Goal: Task Accomplishment & Management: Manage account settings

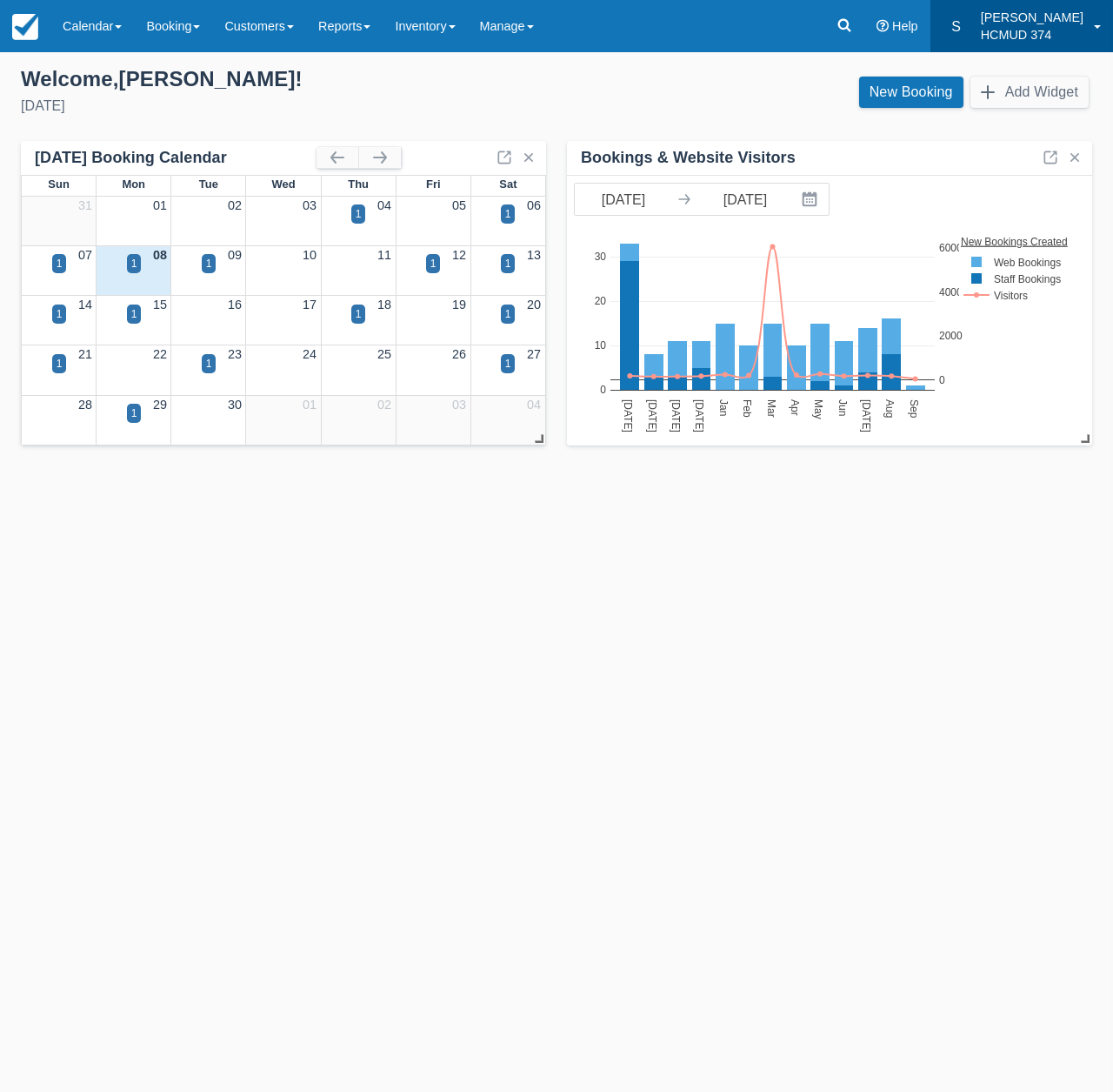
click at [1052, 34] on p "HCMUD 374" at bounding box center [1032, 35] width 103 height 18
click at [976, 569] on div "Templates help to speed up your product set-up, so you can start taking booking…" at bounding box center [556, 572] width 1113 height 1039
click at [1079, 30] on p "HCMUD 374" at bounding box center [1032, 35] width 103 height 18
click at [865, 29] on link at bounding box center [845, 26] width 40 height 53
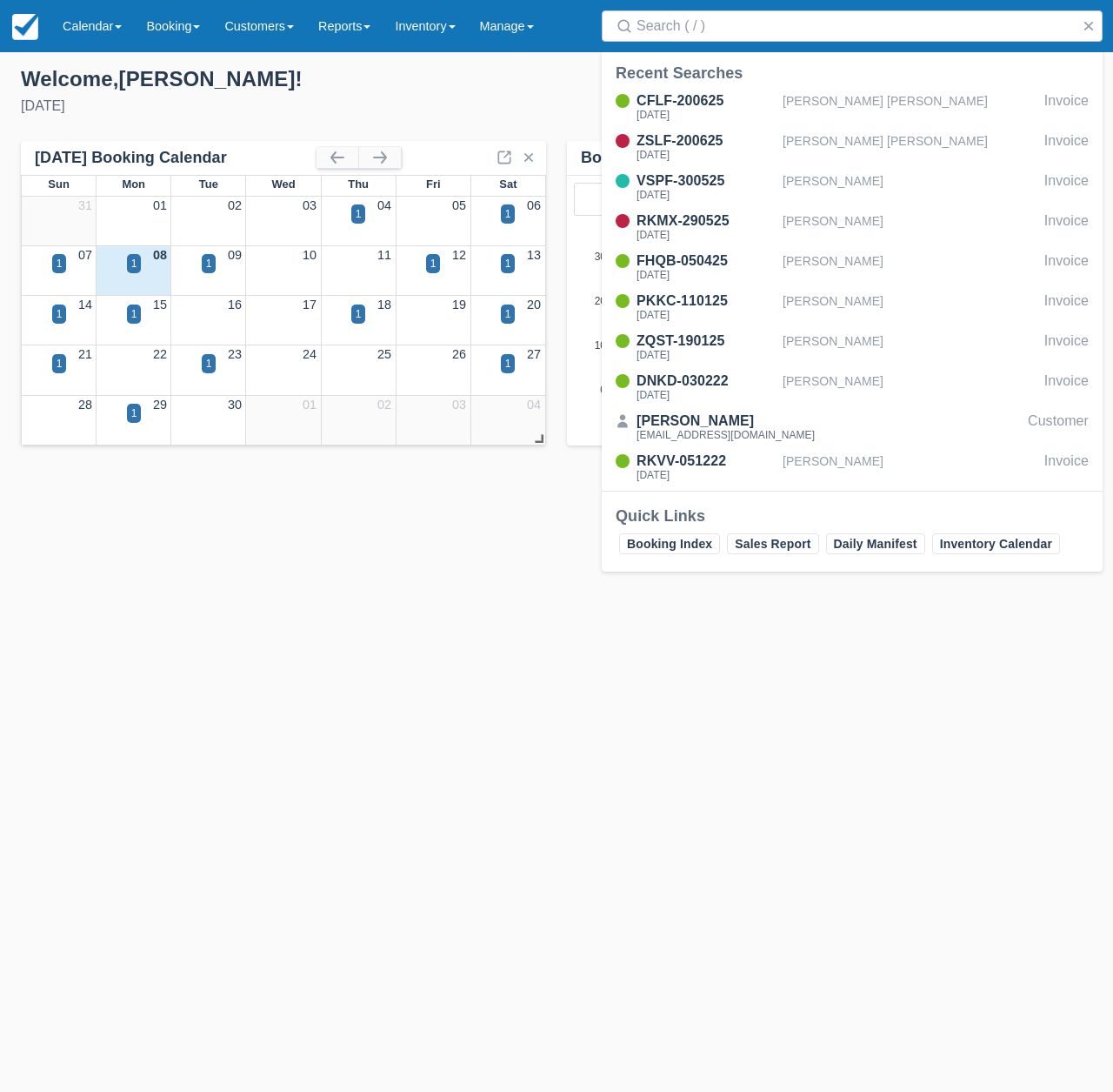
click at [379, 644] on div "Templates help to speed up your product set-up, so you can start taking booking…" at bounding box center [556, 572] width 1113 height 1039
click at [85, 25] on link "Calendar" at bounding box center [92, 26] width 83 height 53
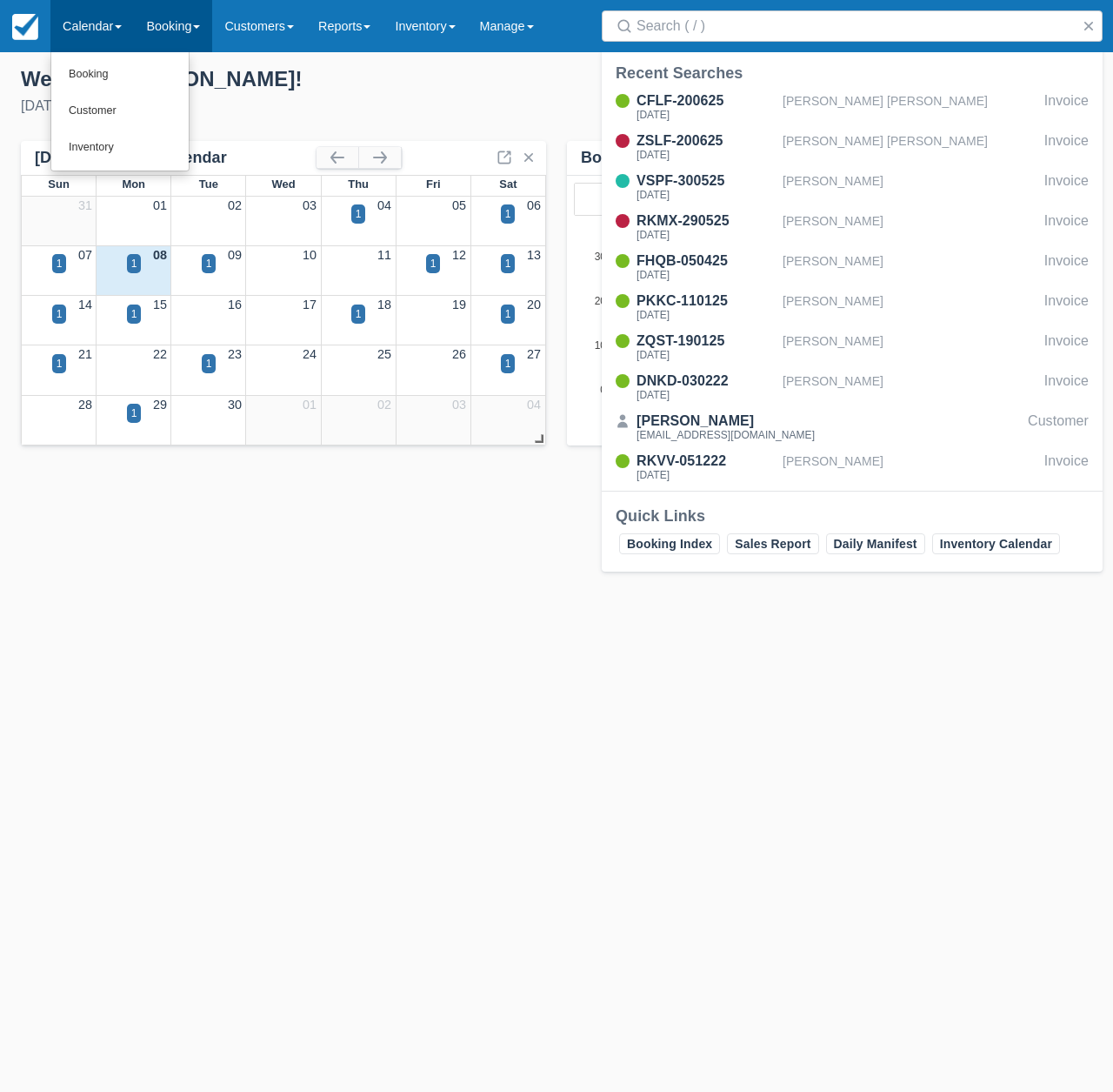
click at [190, 25] on link "Booking" at bounding box center [173, 26] width 78 height 53
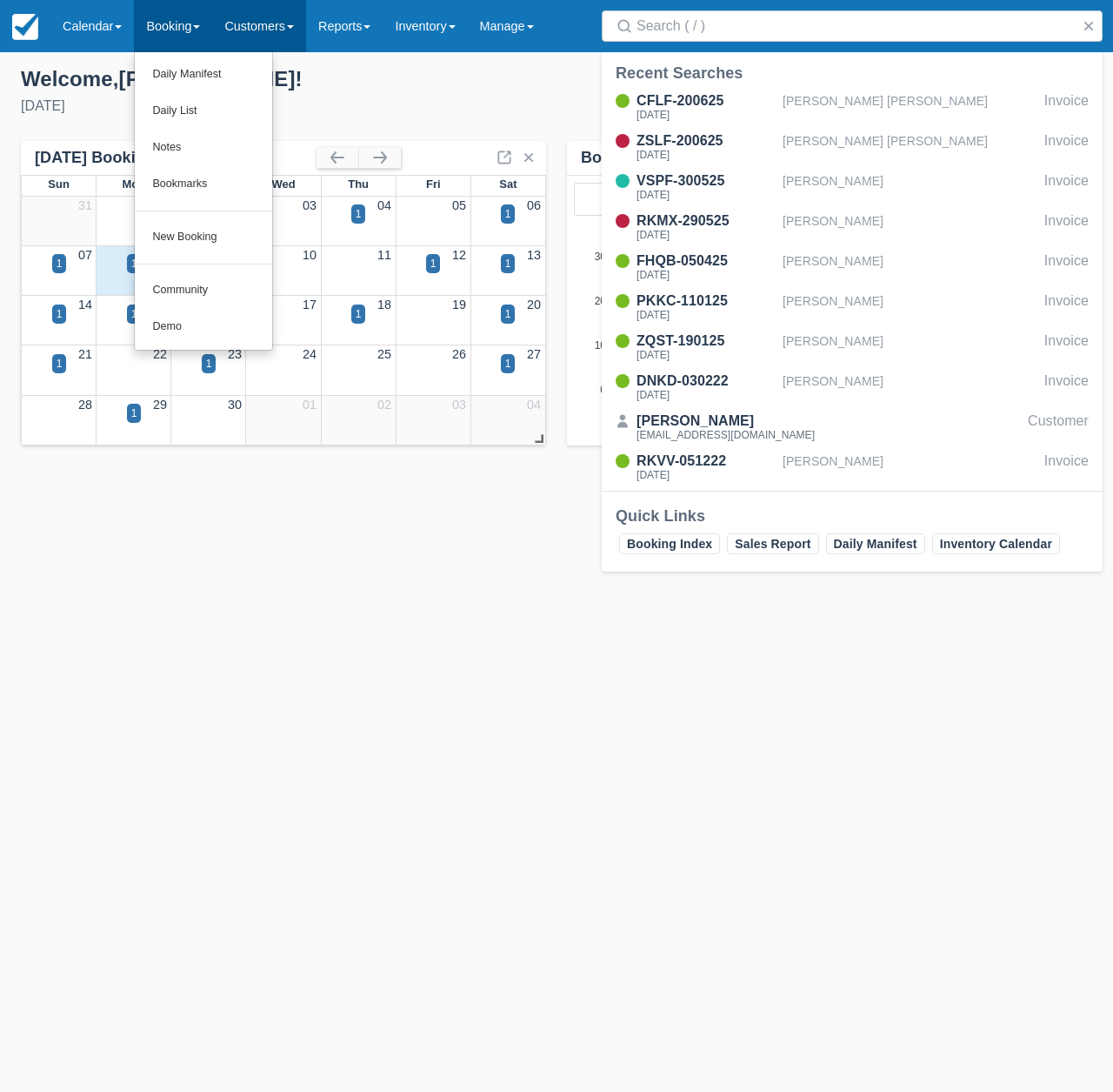
click at [265, 25] on link "Customers" at bounding box center [259, 26] width 94 height 53
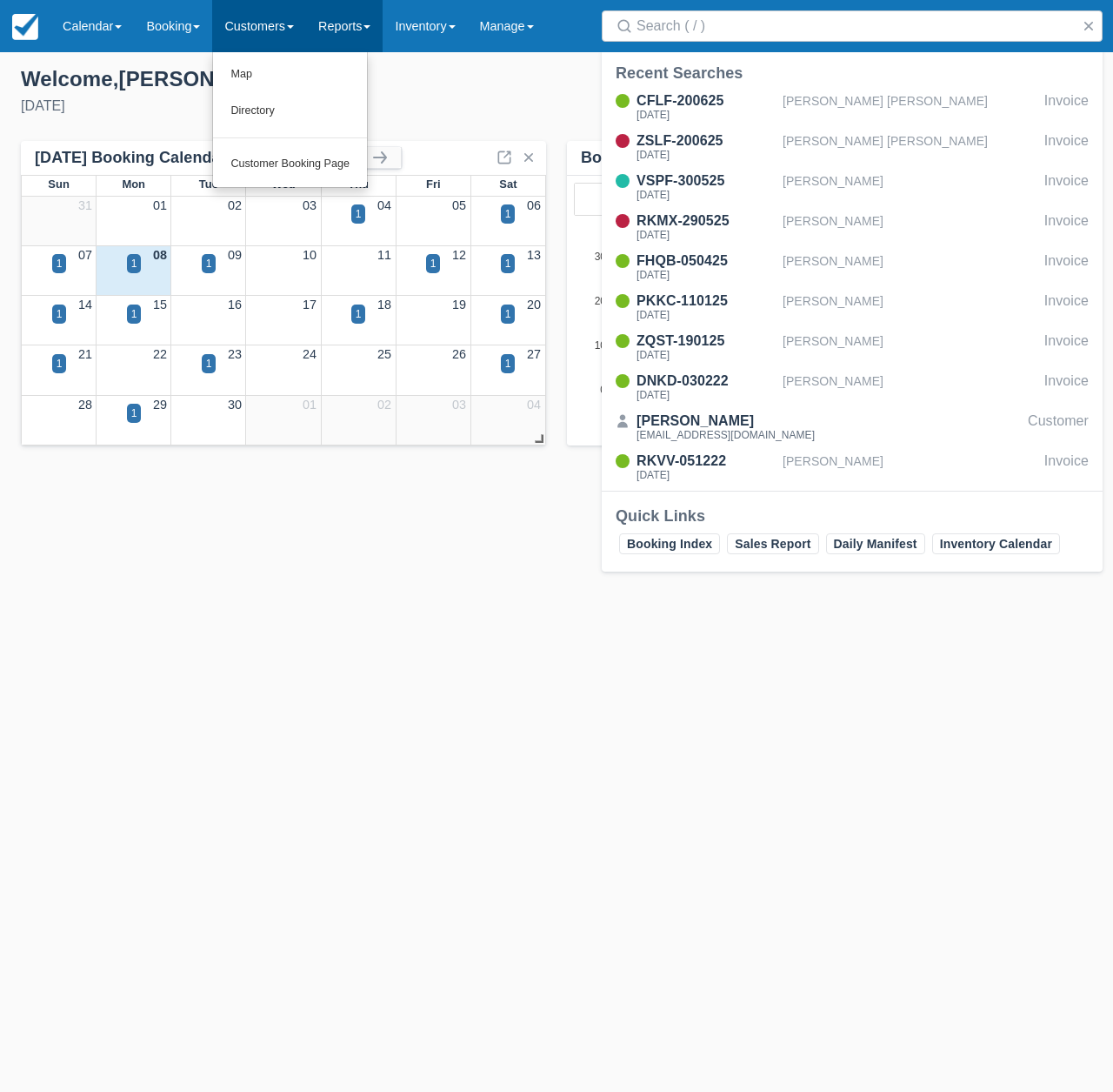
click at [332, 25] on link "Reports" at bounding box center [344, 26] width 76 height 53
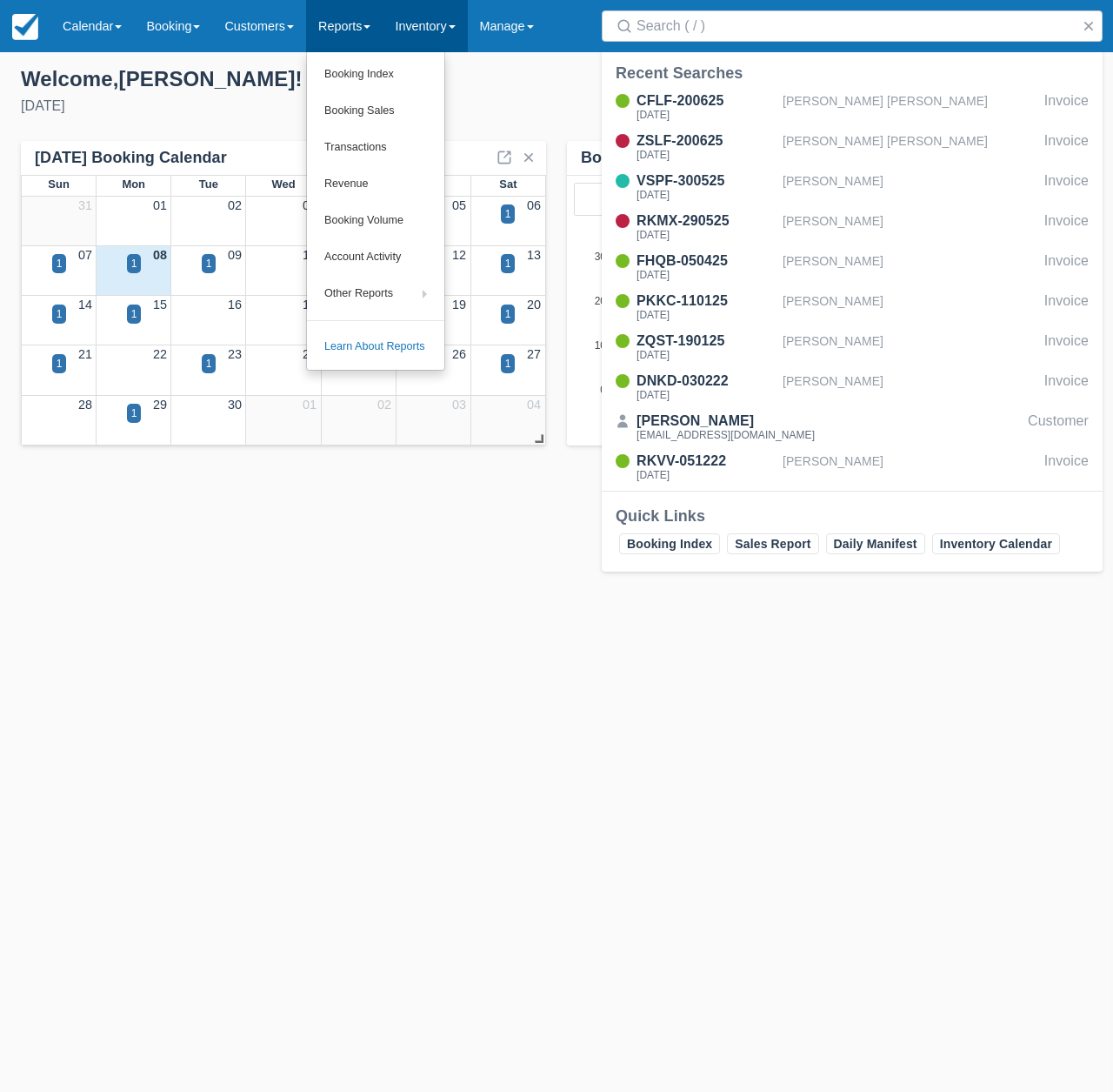
click at [432, 37] on link "Inventory" at bounding box center [425, 26] width 84 height 53
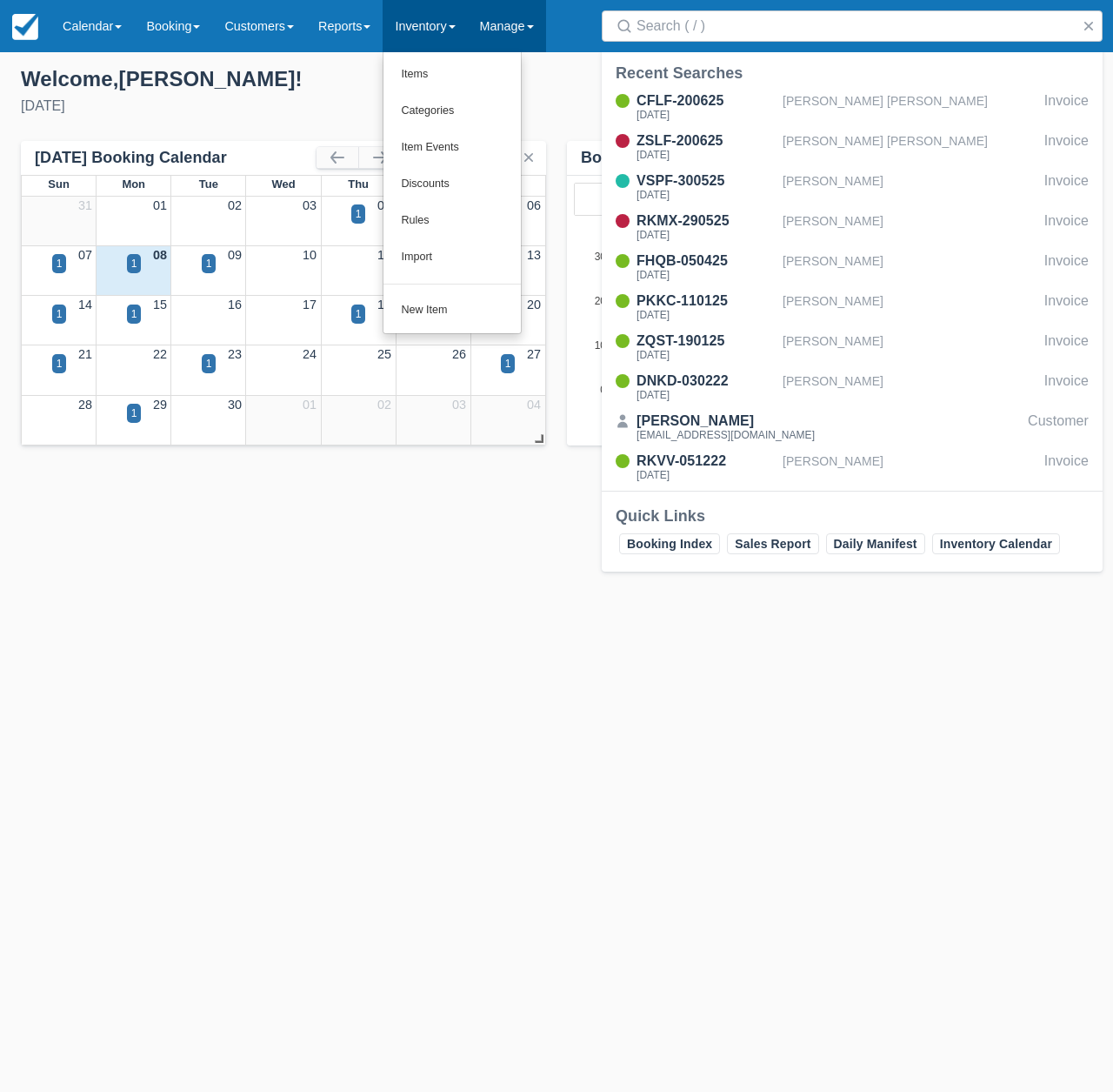
click at [524, 30] on link "Manage" at bounding box center [507, 26] width 78 height 53
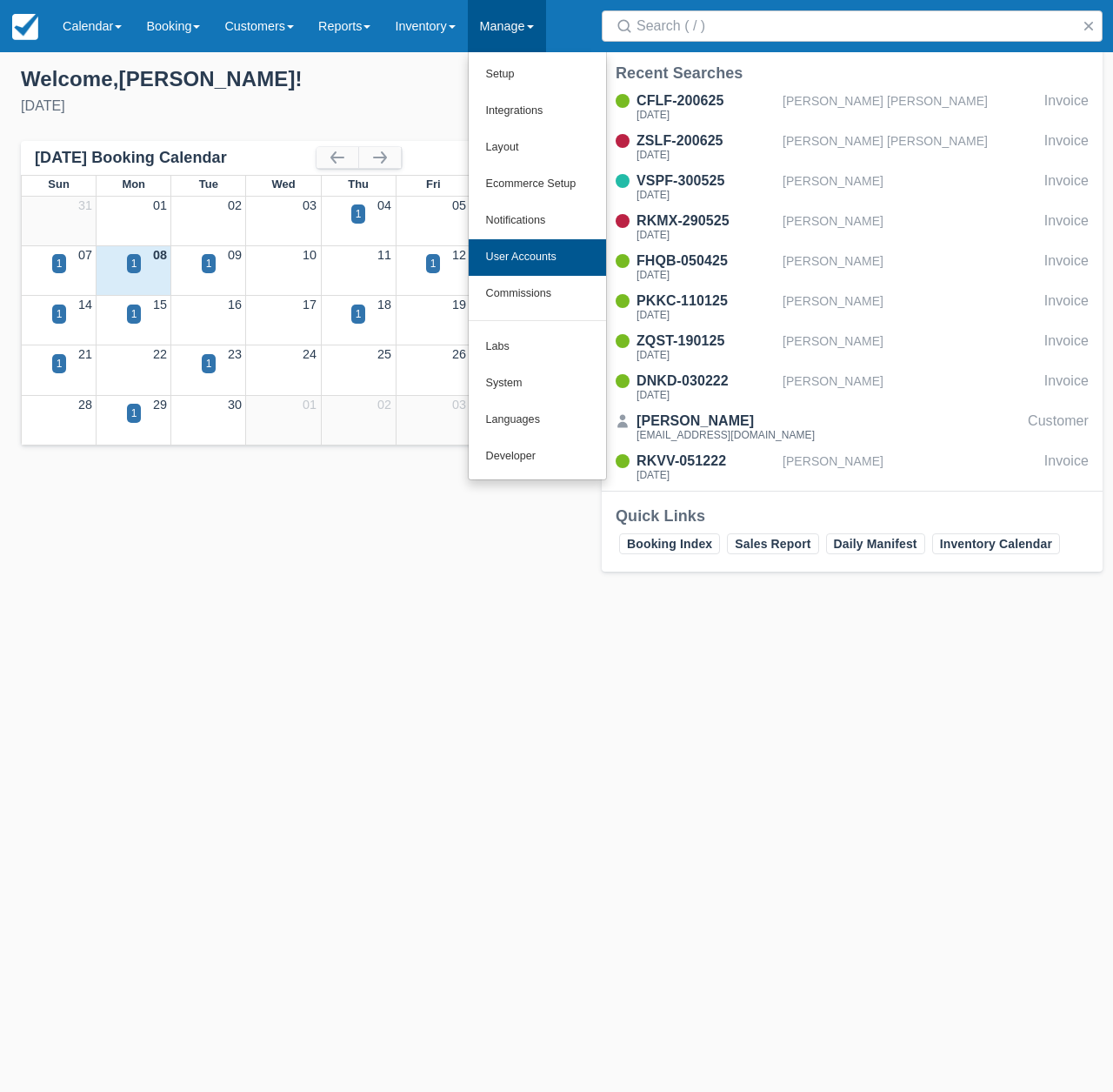
click at [565, 261] on link "User Accounts" at bounding box center [538, 258] width 138 height 37
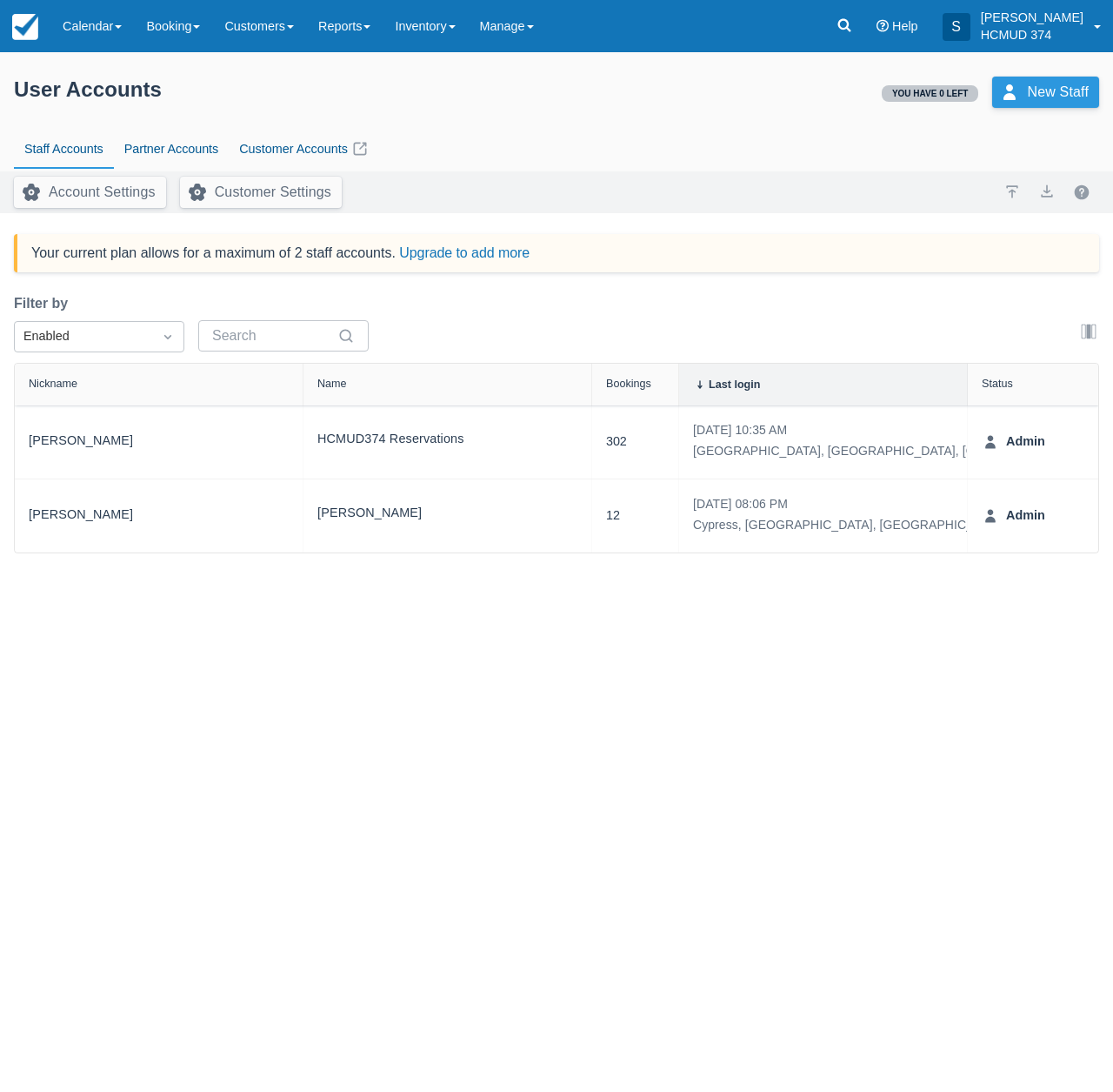
click at [1049, 96] on button "New Staff" at bounding box center [1046, 92] width 107 height 32
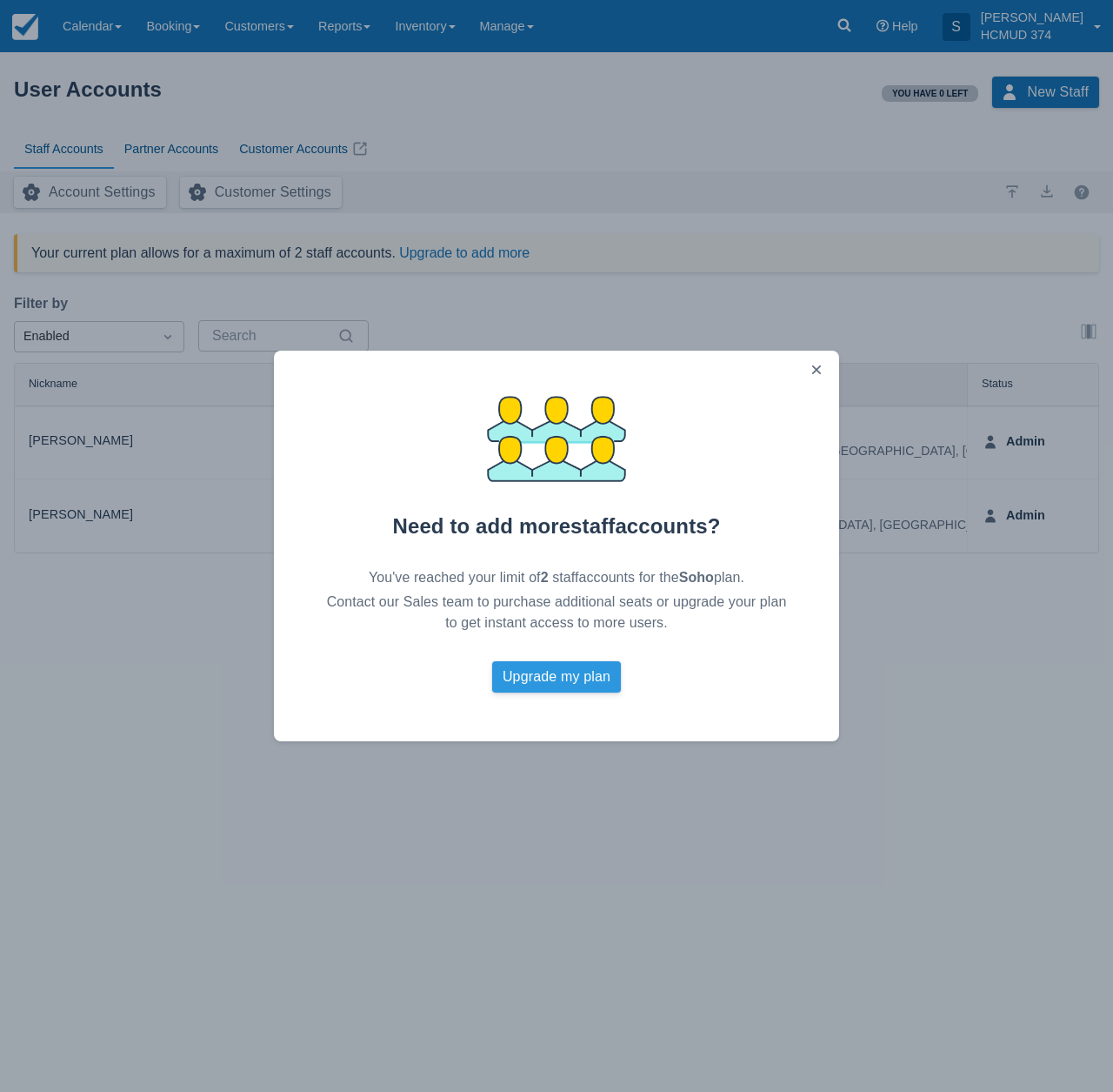
click at [599, 688] on link "Upgrade my plan" at bounding box center [556, 677] width 129 height 32
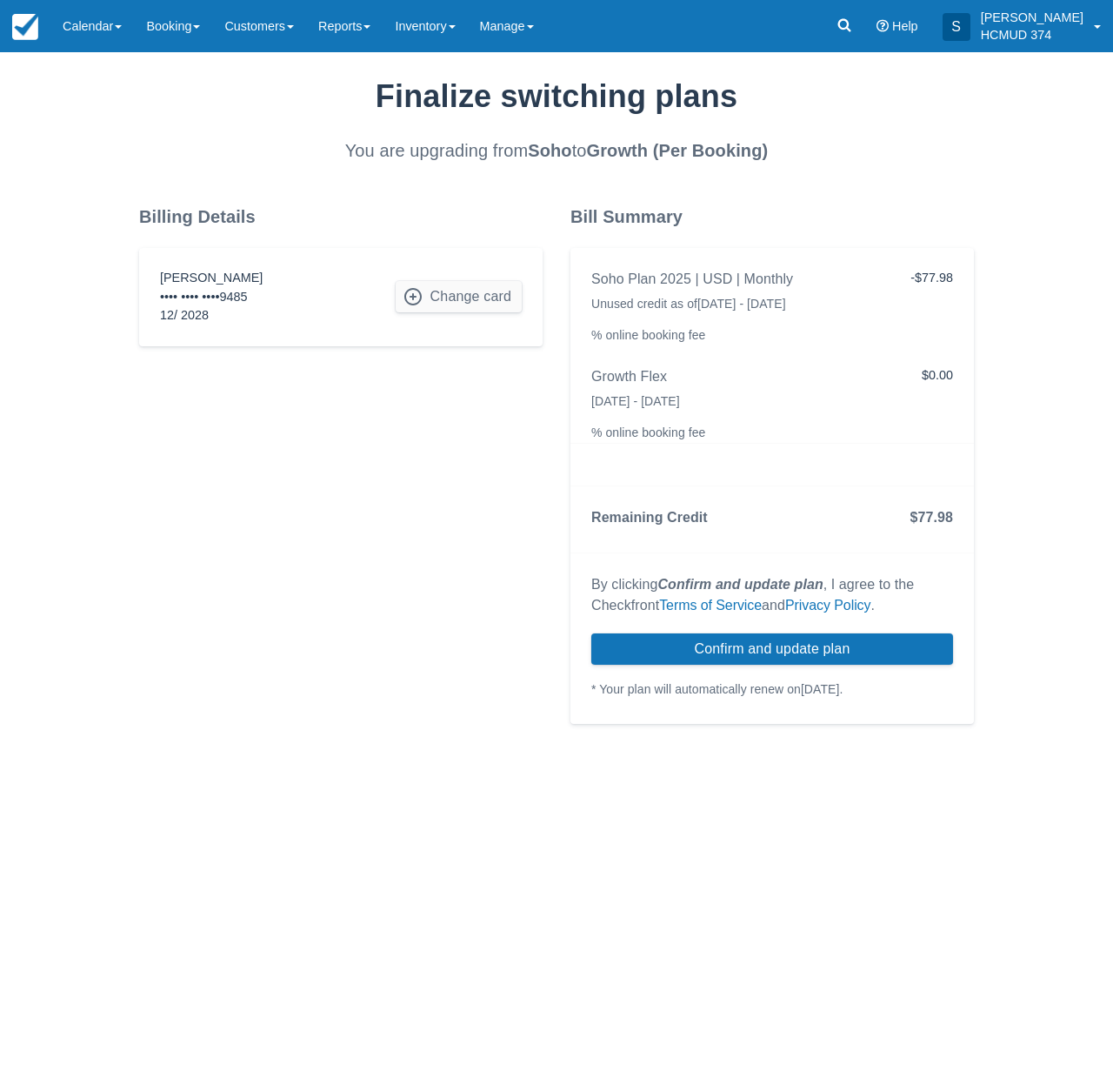
click at [485, 463] on div "Billing Details [PERSON_NAME] •••• •••• •••• 9485 12 / 2028 Change card" at bounding box center [341, 475] width 432 height 539
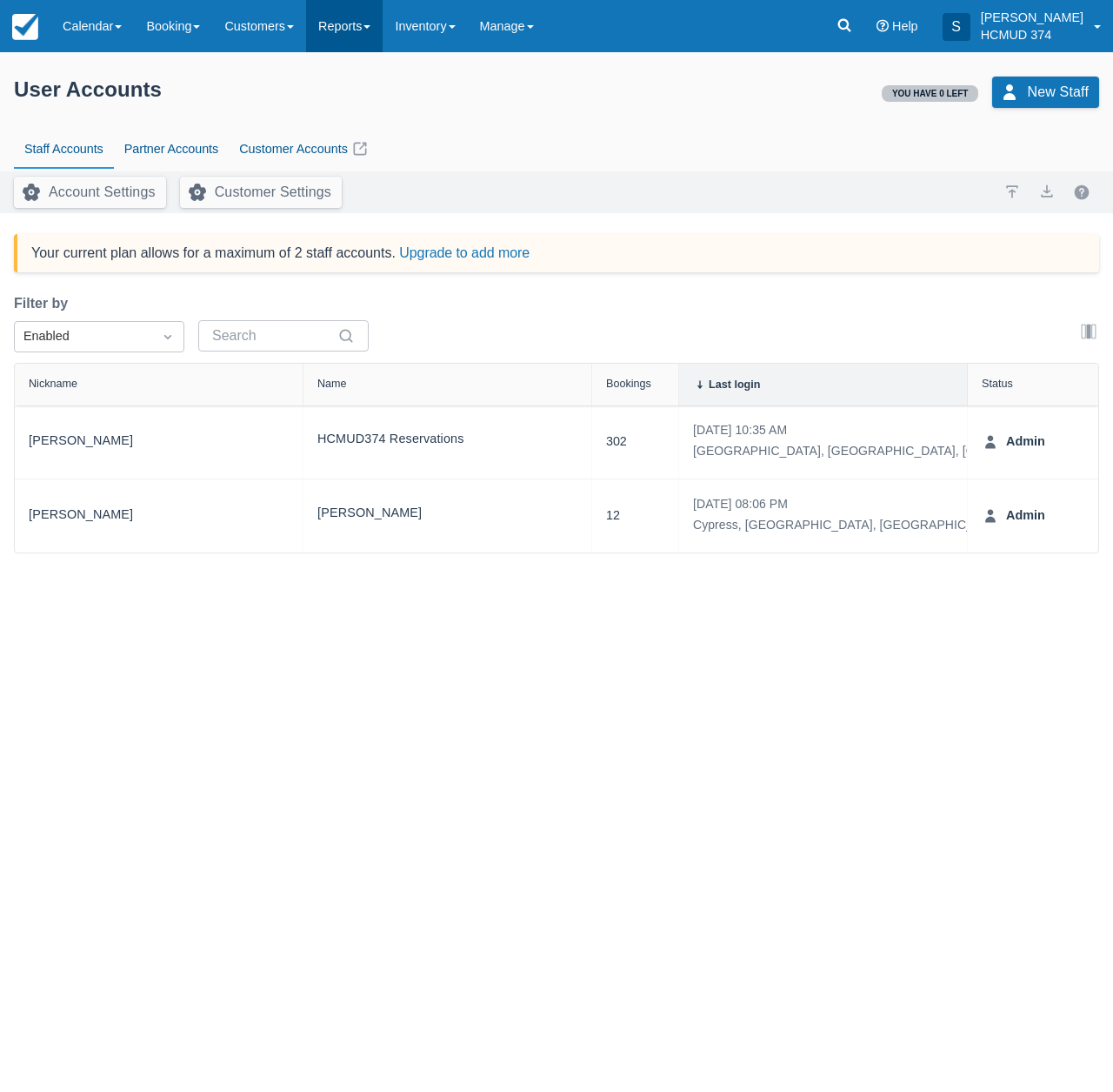
click at [370, 28] on link "Reports" at bounding box center [344, 26] width 76 height 53
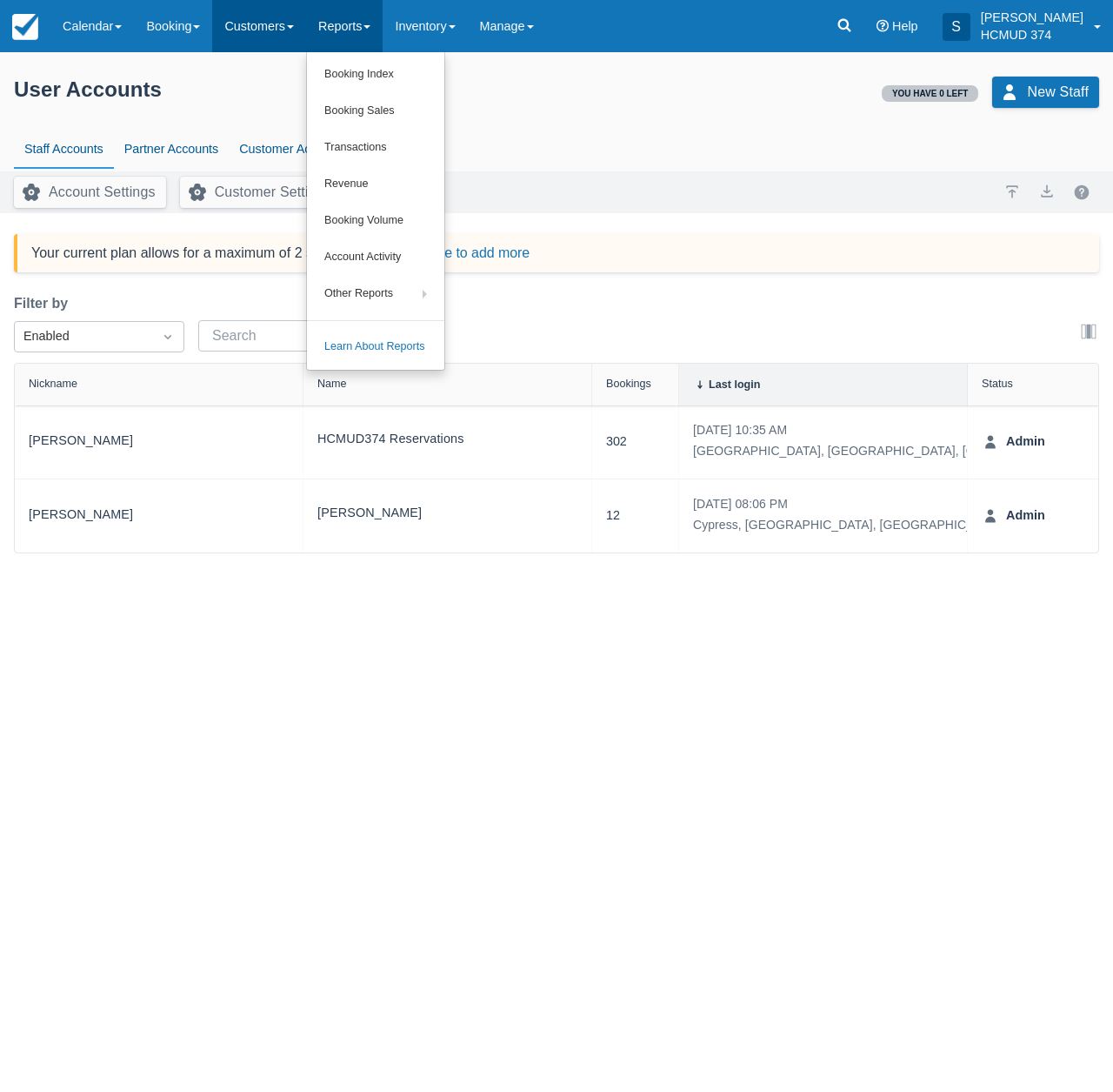
click at [294, 28] on span at bounding box center [290, 27] width 7 height 4
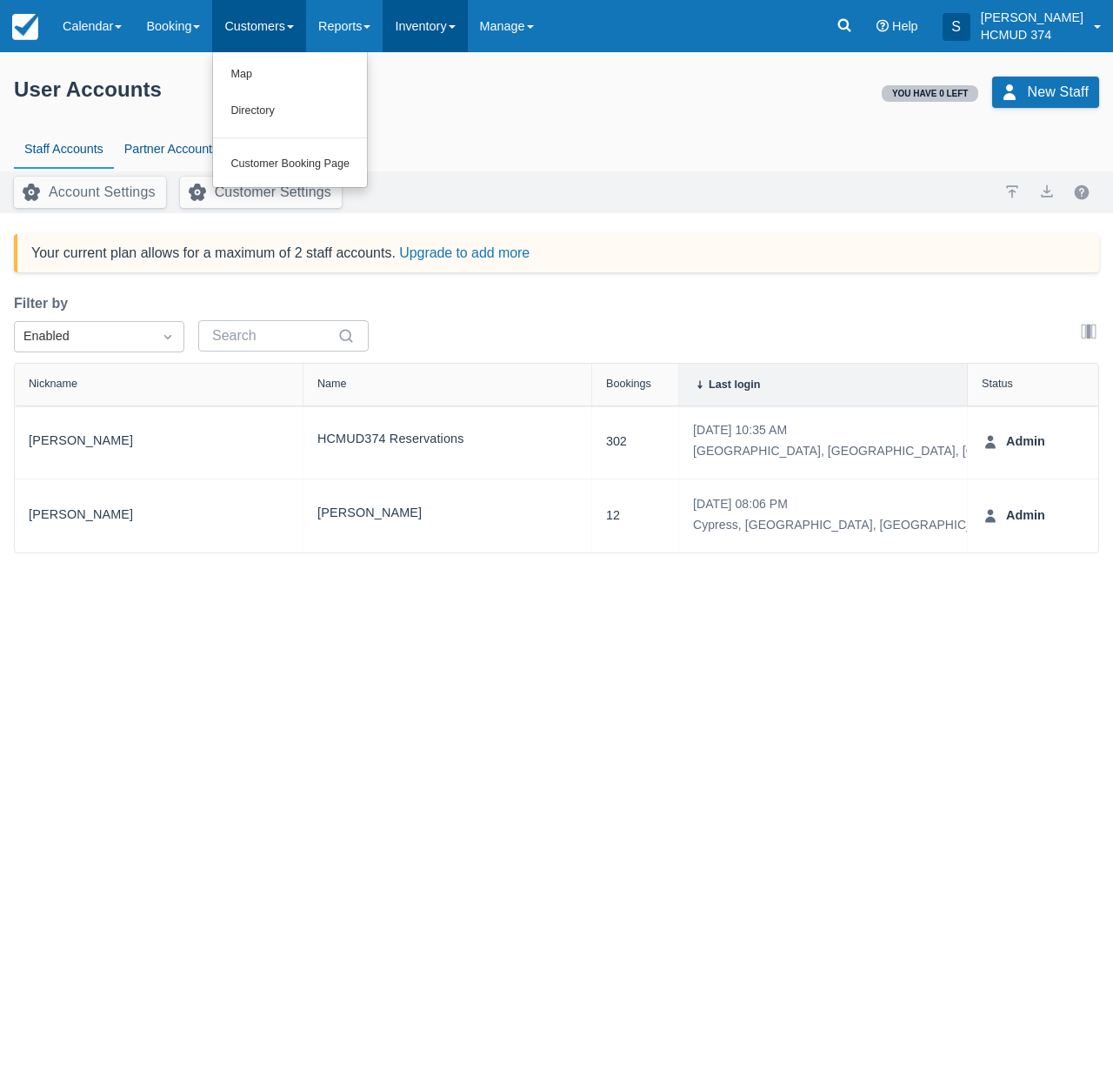
click at [456, 29] on span at bounding box center [453, 27] width 7 height 4
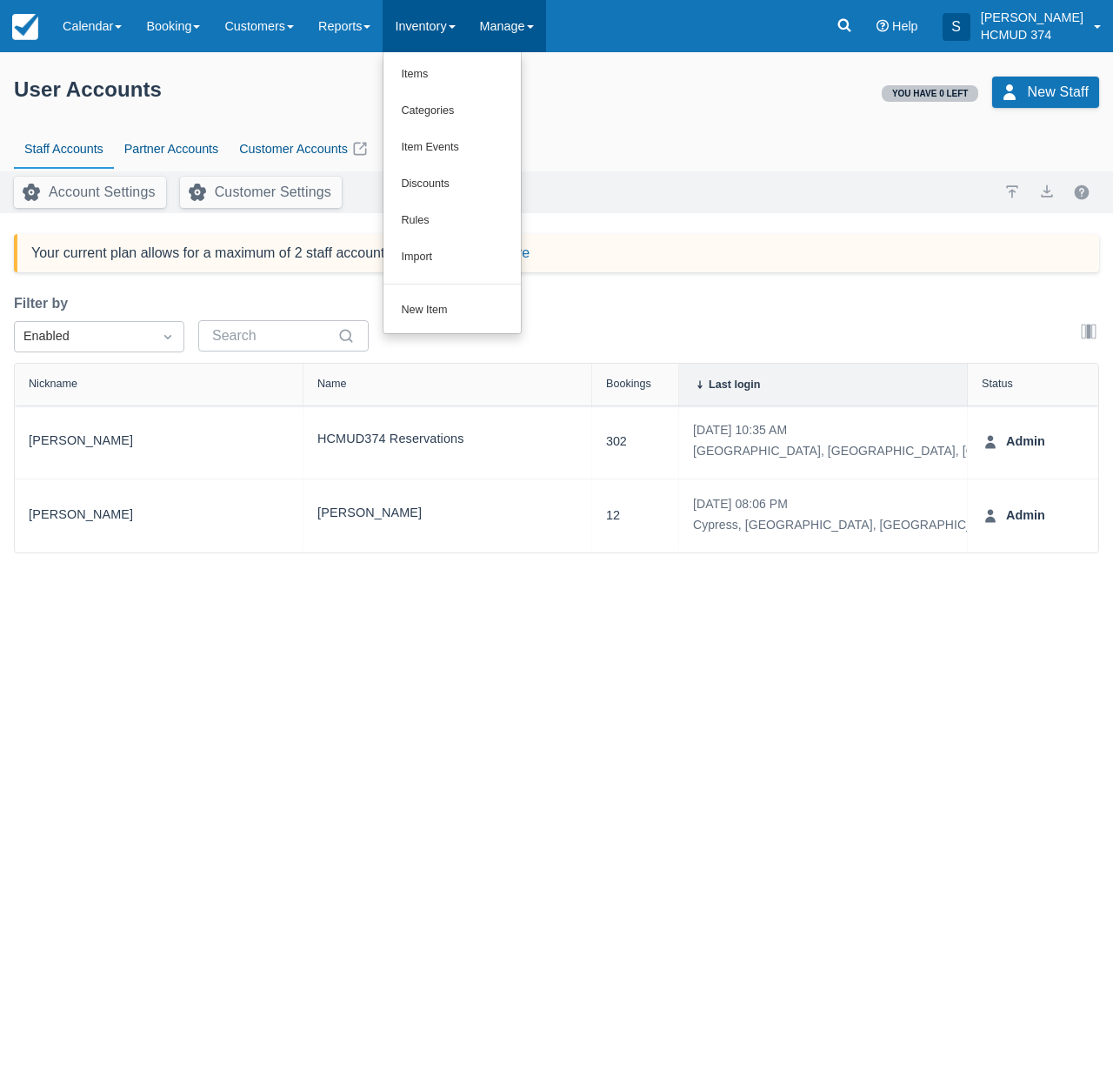
click at [535, 37] on link "Manage" at bounding box center [507, 26] width 78 height 53
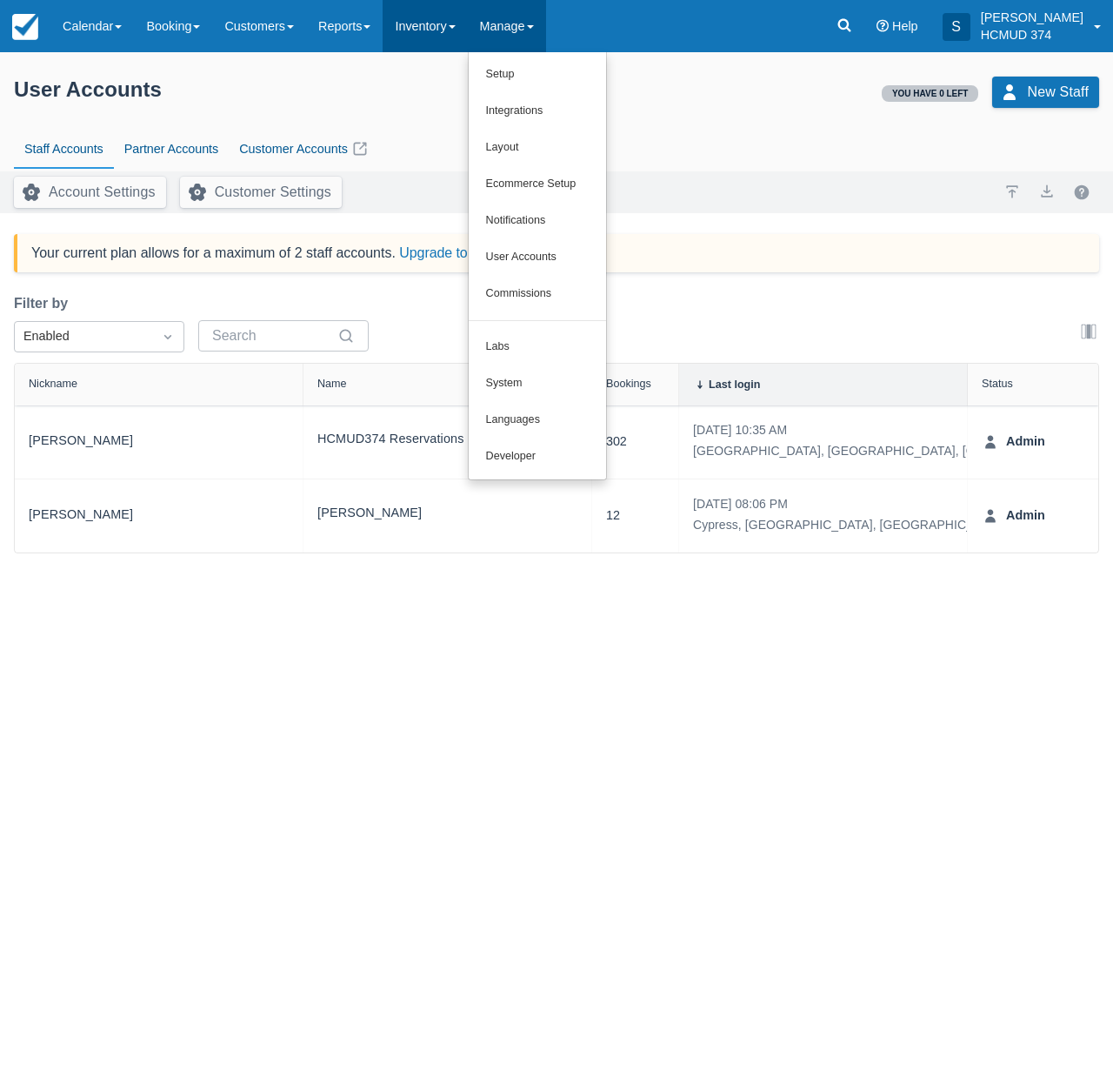
click at [460, 34] on link "Inventory" at bounding box center [425, 26] width 84 height 53
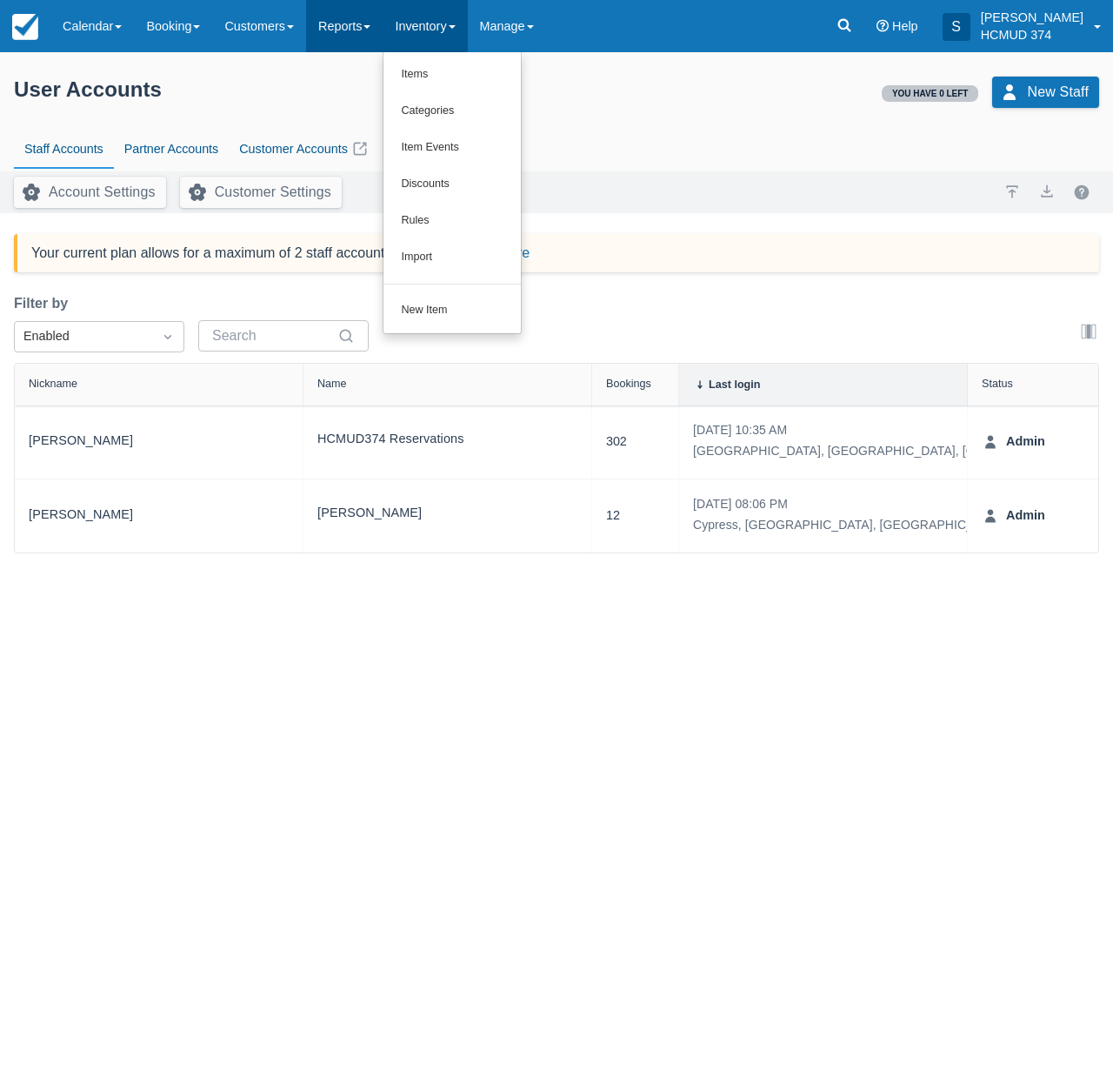
click at [356, 37] on link "Reports" at bounding box center [344, 26] width 76 height 53
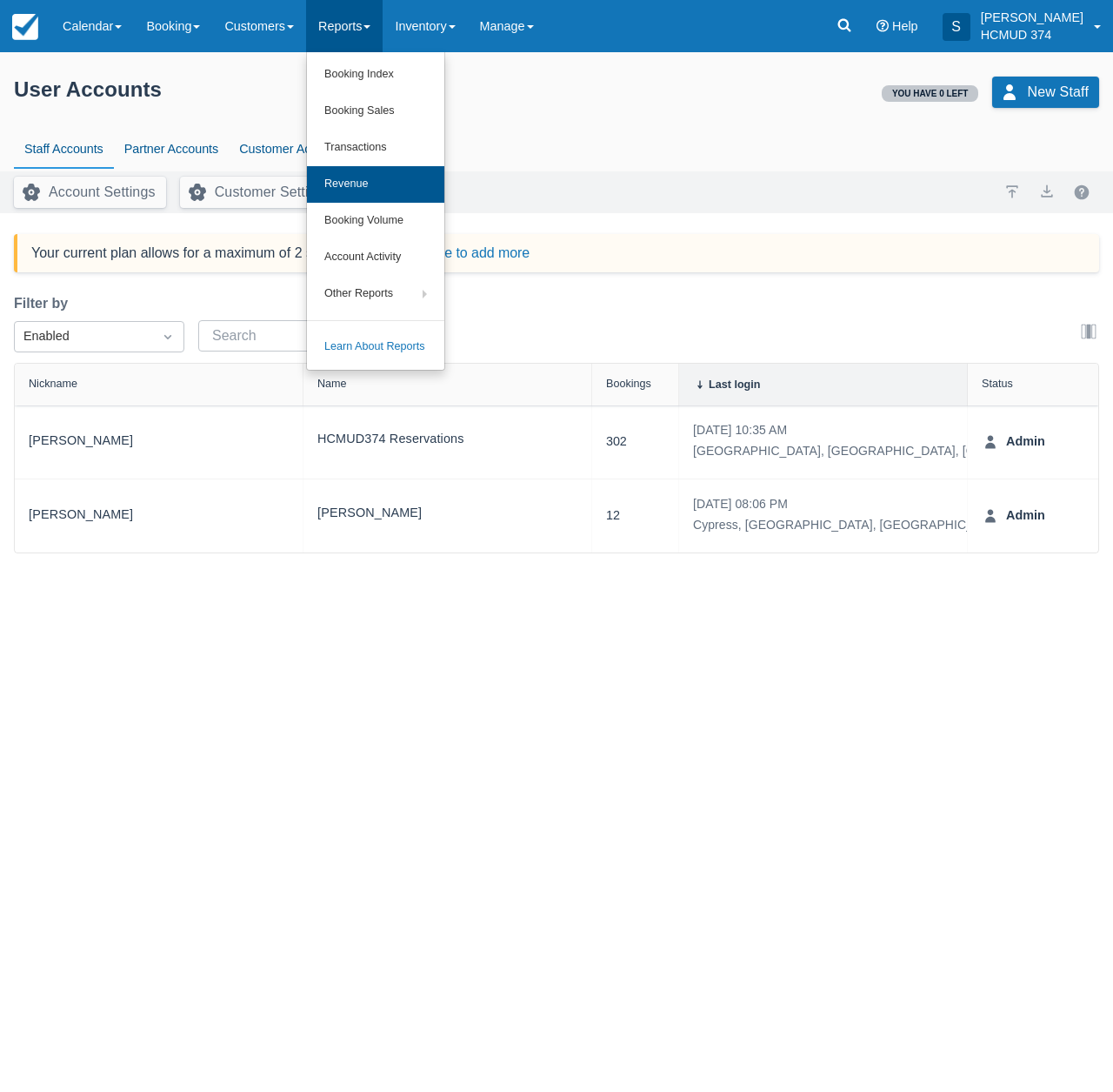
click at [389, 188] on link "Revenue" at bounding box center [375, 184] width 138 height 37
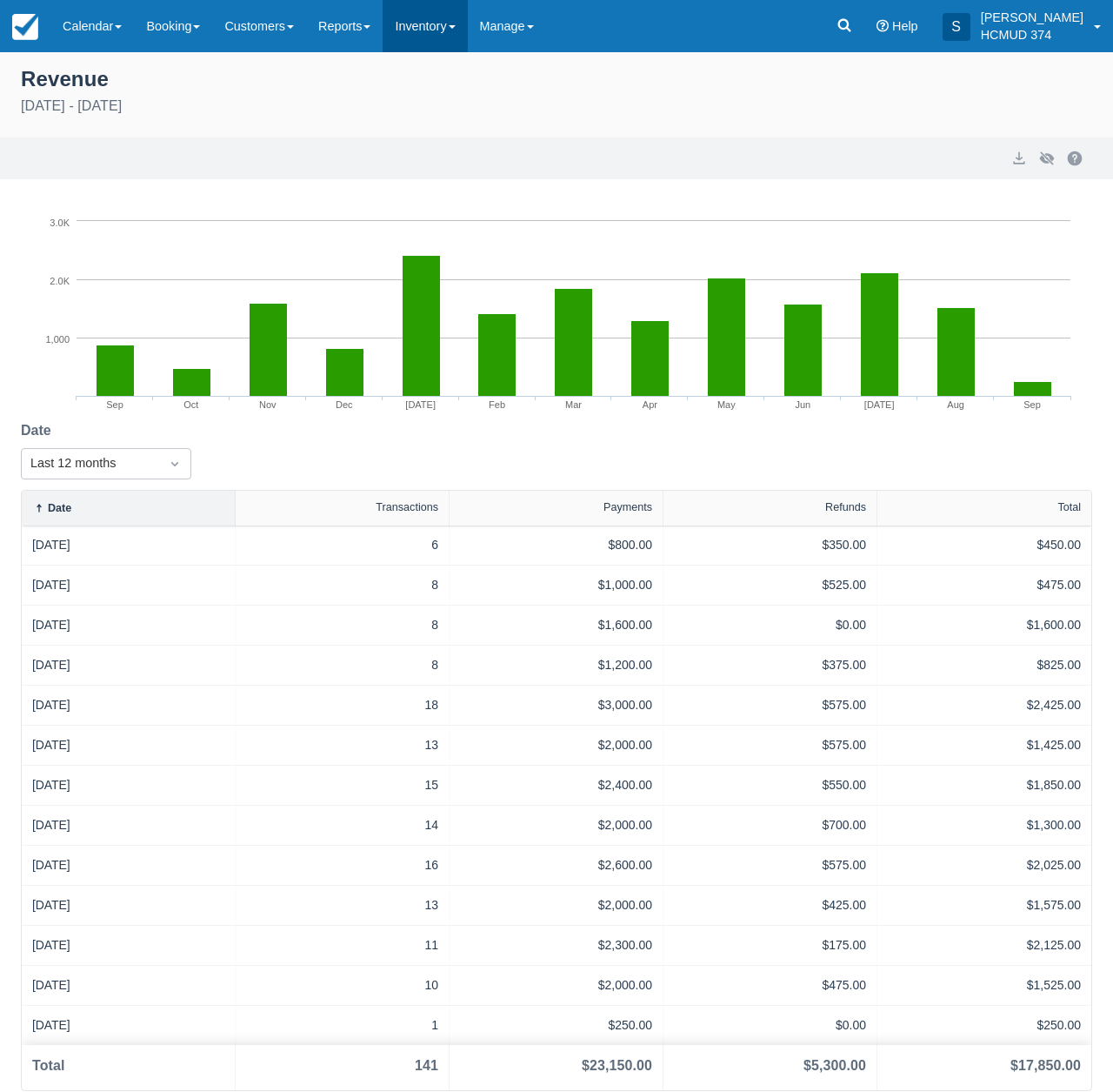
click at [458, 35] on link "Inventory" at bounding box center [425, 26] width 84 height 53
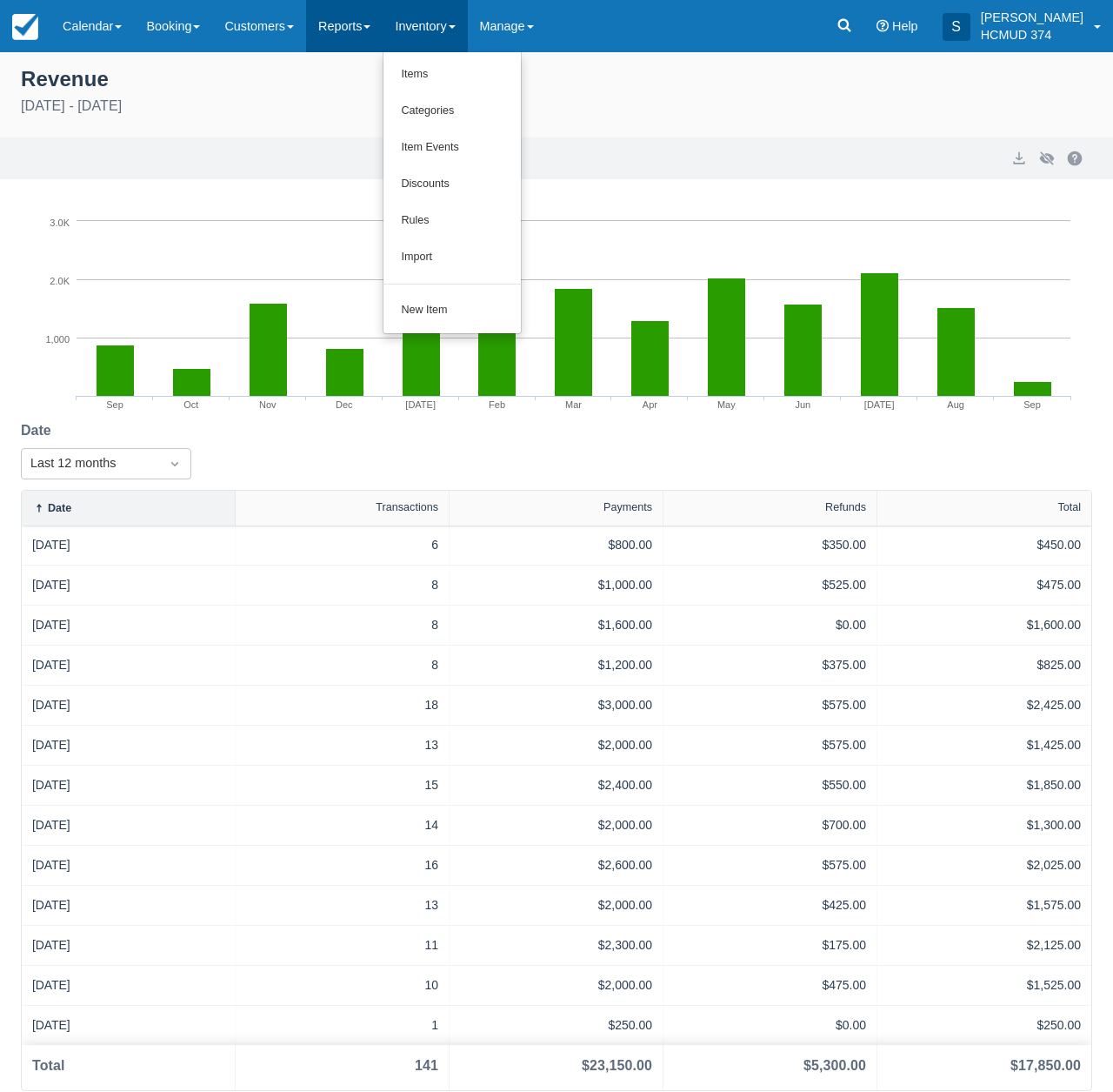
click at [382, 39] on link "Reports" at bounding box center [344, 26] width 76 height 53
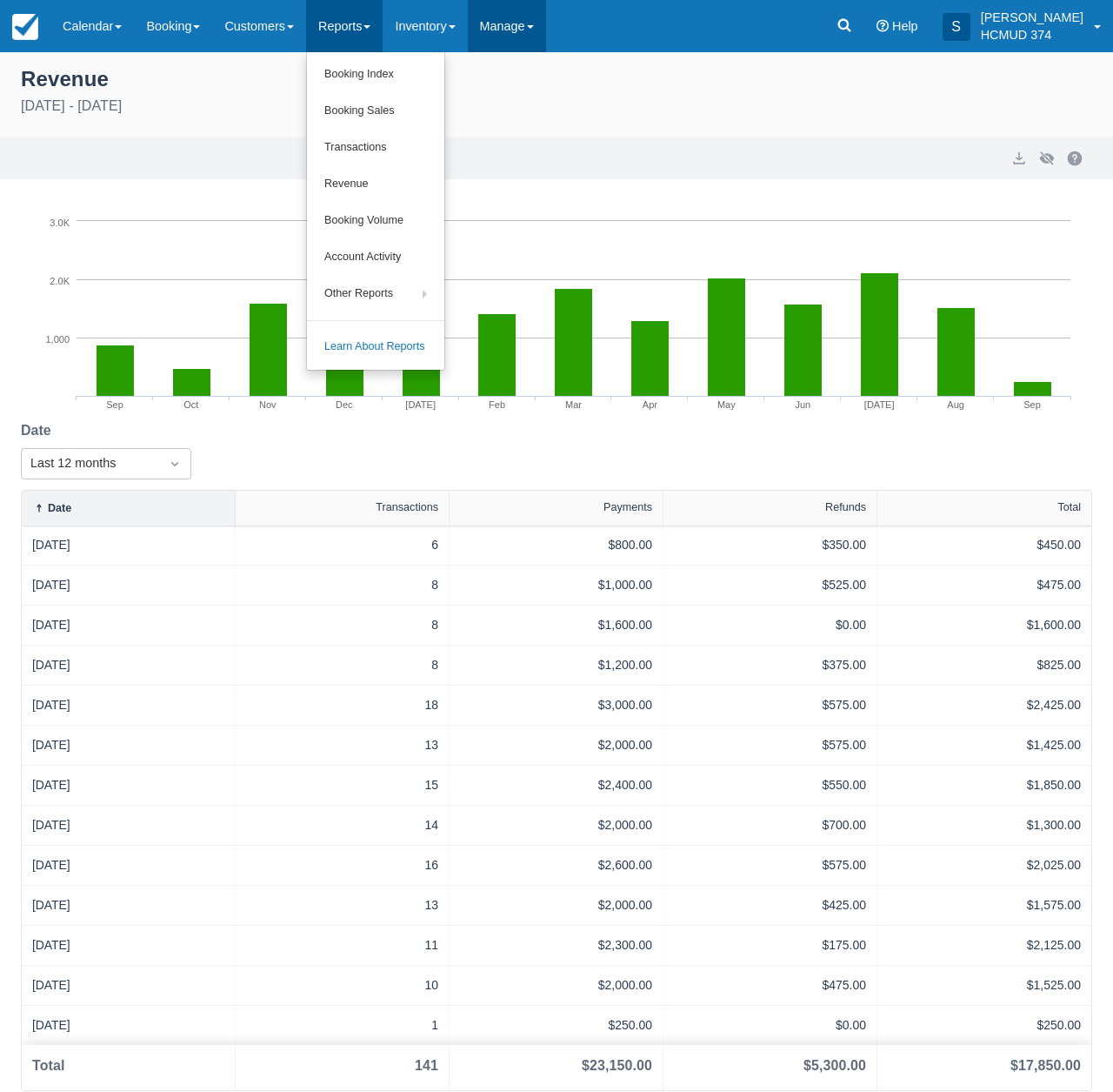
drag, startPoint x: 543, startPoint y: 25, endPoint x: 539, endPoint y: 43, distance: 18.4
click at [543, 25] on link "Manage" at bounding box center [507, 26] width 78 height 53
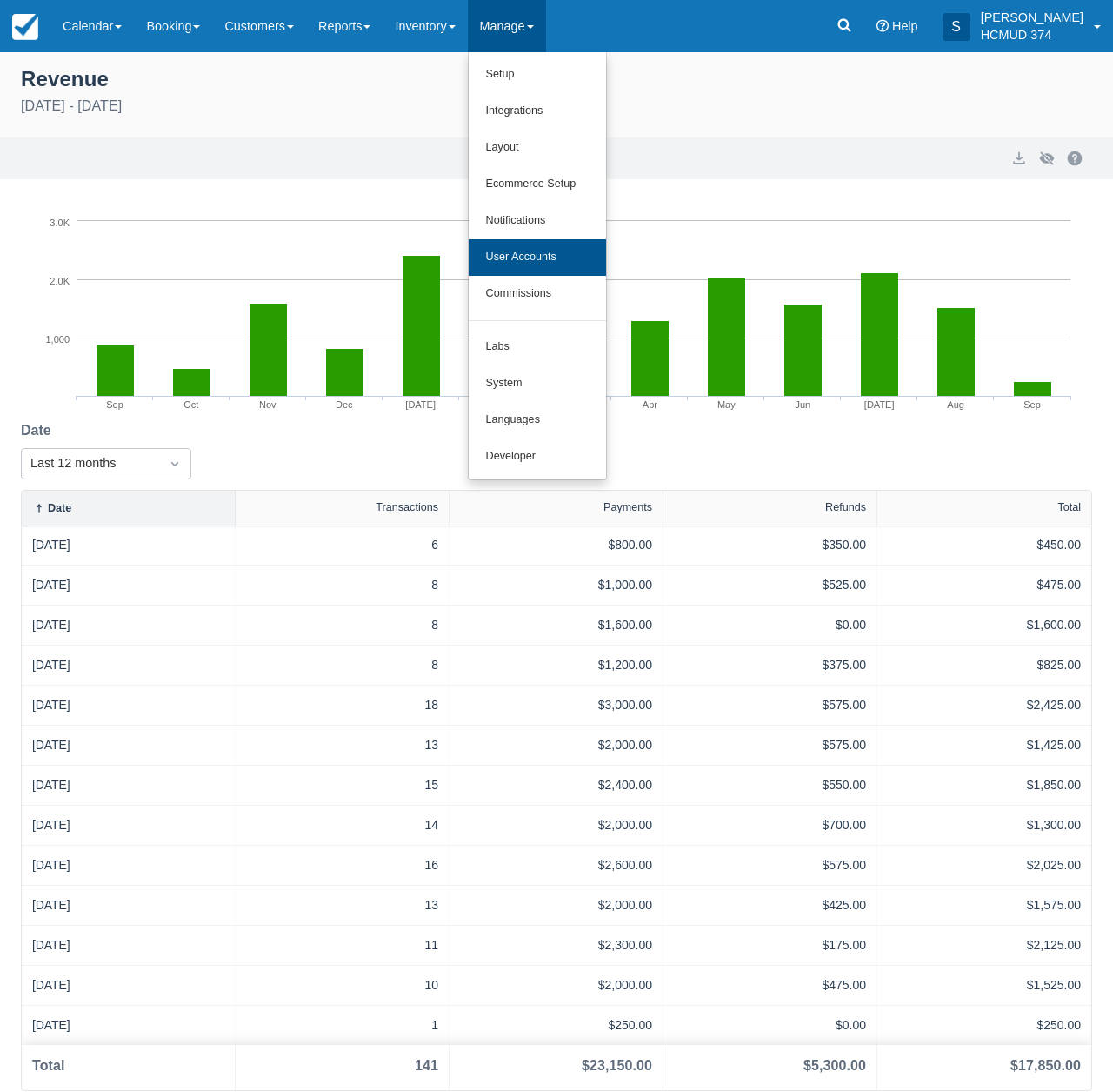
click at [560, 241] on link "User Accounts" at bounding box center [538, 258] width 138 height 37
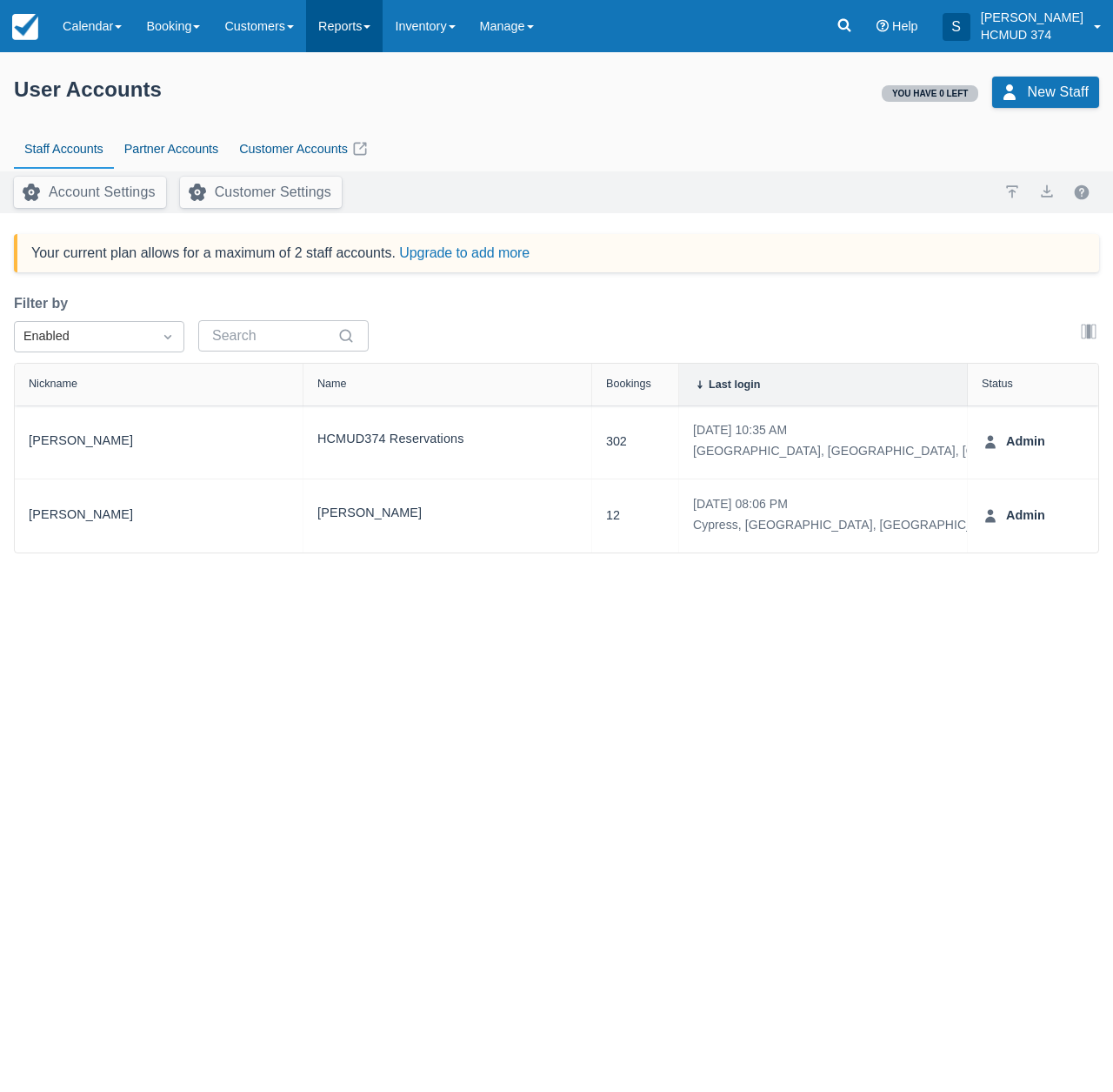
click at [363, 30] on link "Reports" at bounding box center [344, 26] width 76 height 53
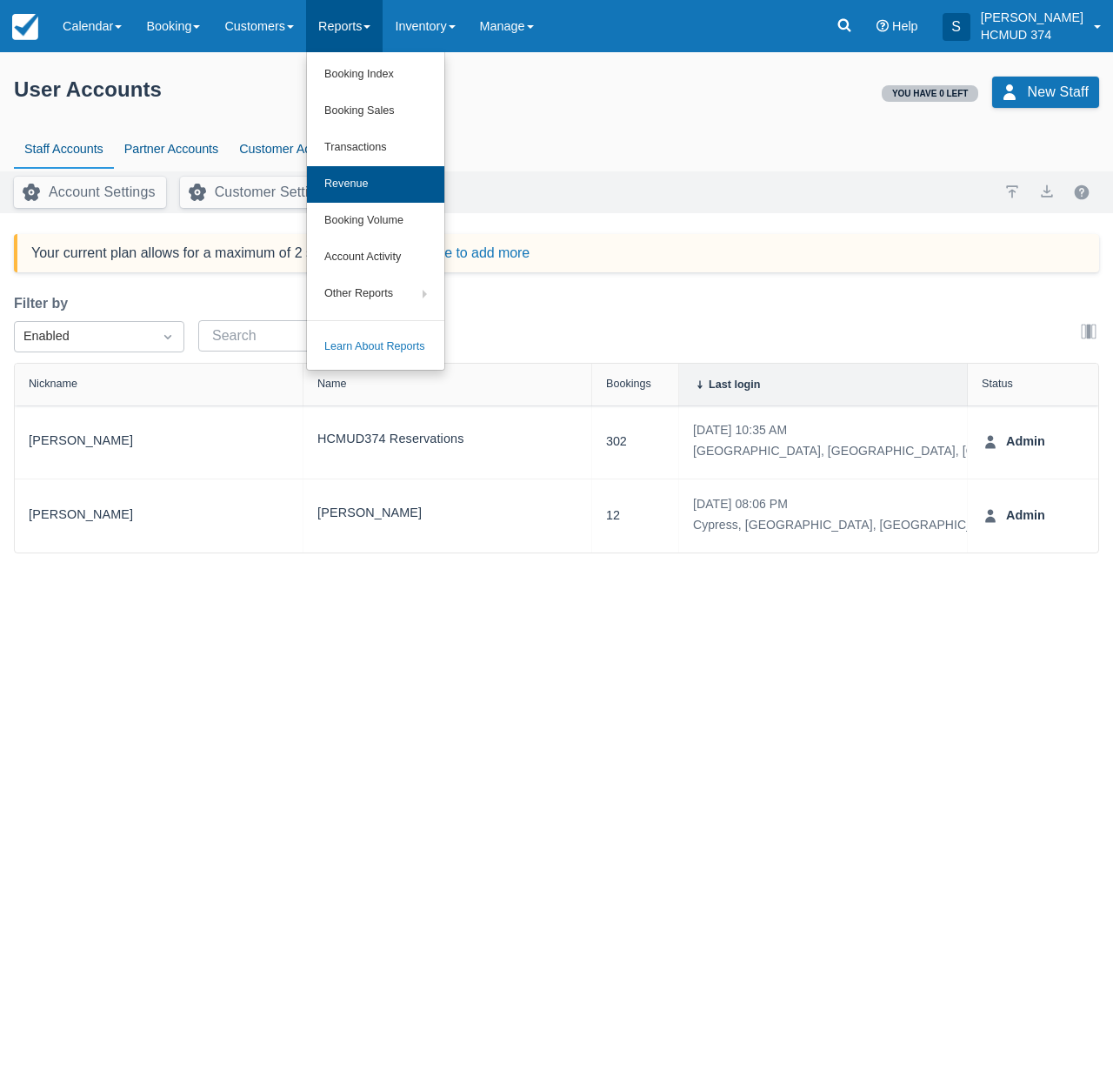
click at [393, 170] on link "Revenue" at bounding box center [375, 184] width 138 height 37
